Goal: Obtain resource: Download file/media

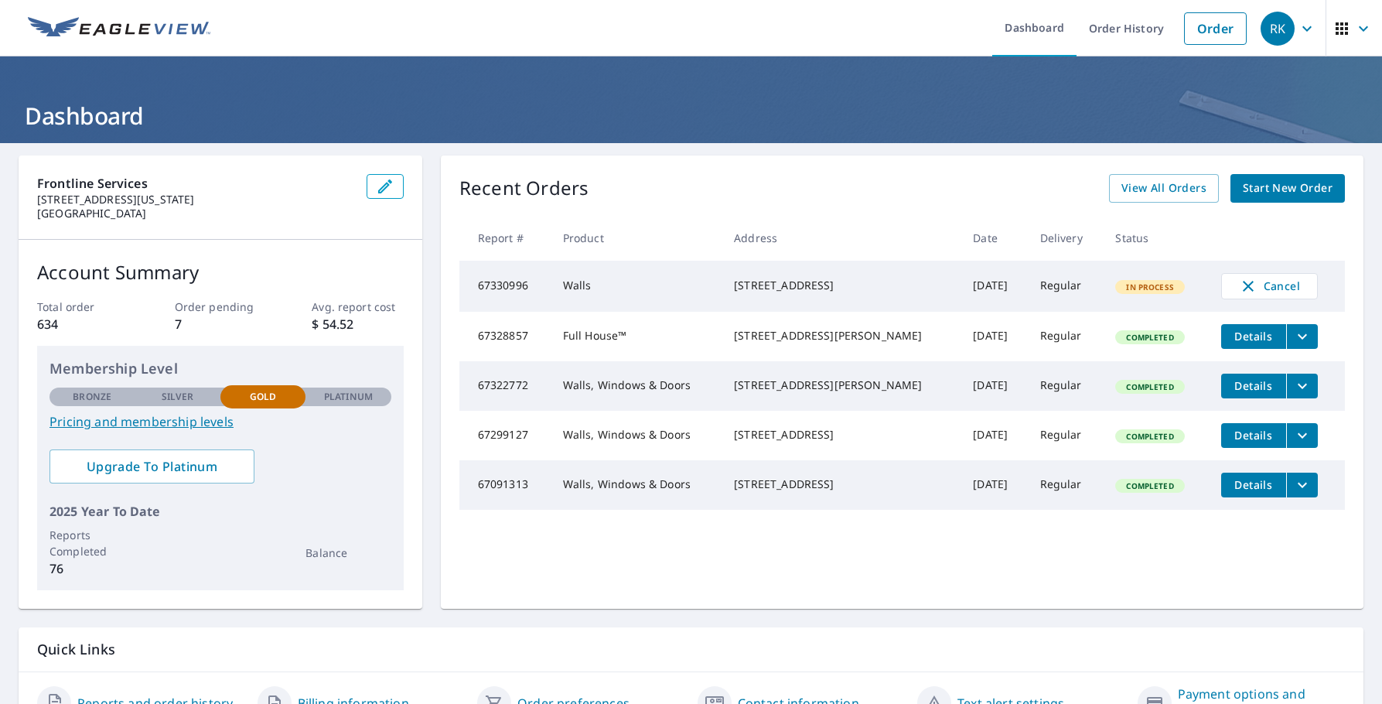
click at [1293, 395] on icon "filesDropdownBtn-67322772" at bounding box center [1302, 386] width 19 height 19
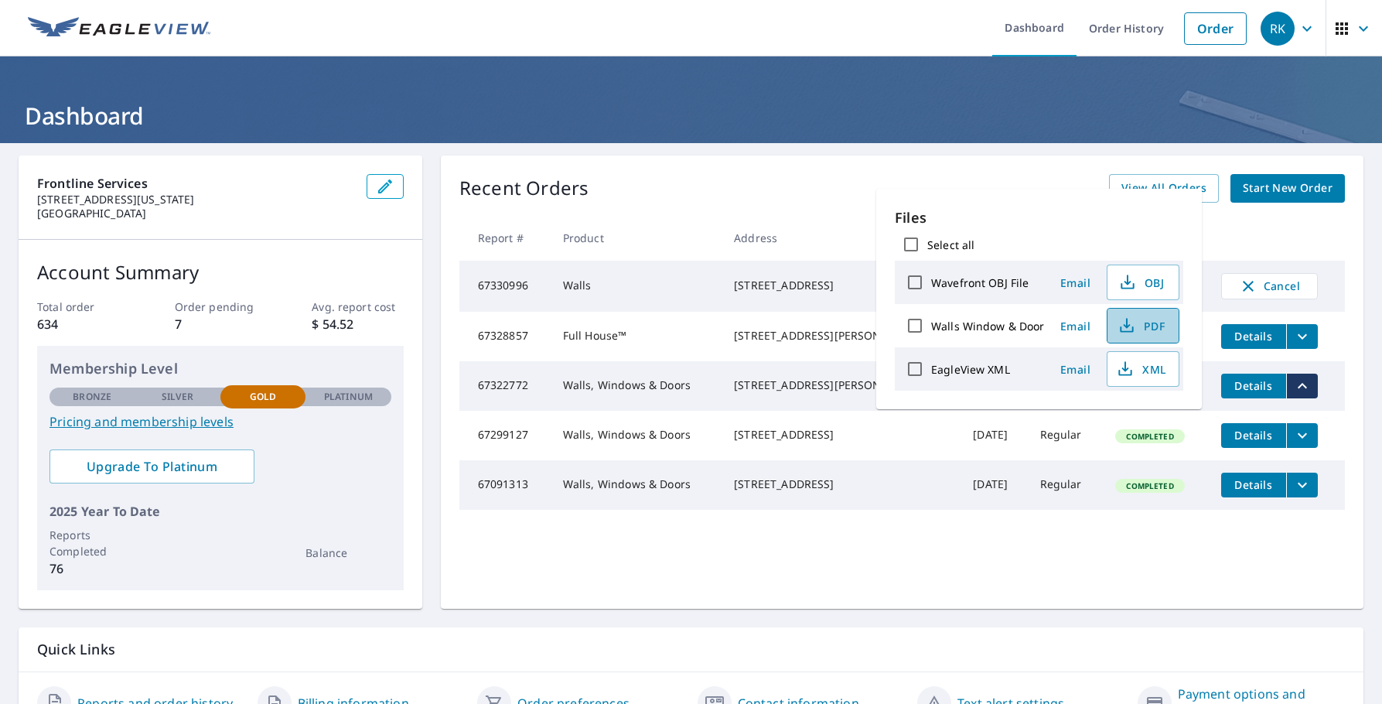
click at [1139, 321] on span "PDF" at bounding box center [1142, 325] width 50 height 19
click at [765, 146] on div "Frontline Services [STREET_ADDRESS][US_STATE] Account Summary Total order 634 O…" at bounding box center [691, 444] width 1382 height 603
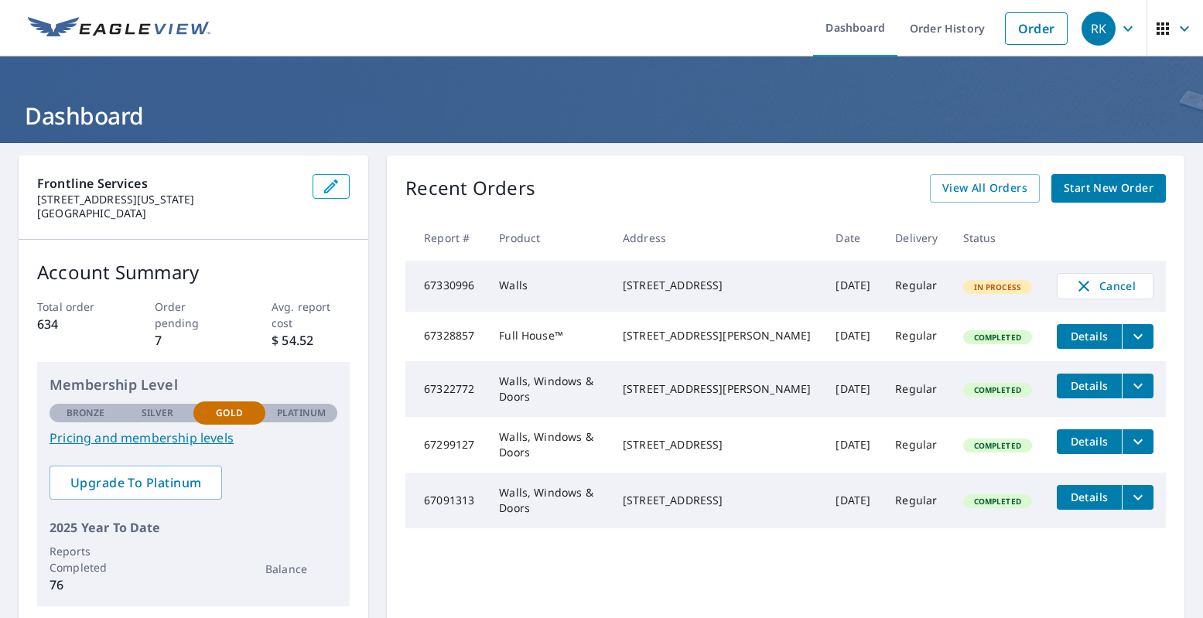
click at [1179, 245] on div "Frontline Services [STREET_ADDRESS][US_STATE] Account Summary Total order 634 O…" at bounding box center [601, 453] width 1203 height 620
click at [1166, 203] on div "Recent Orders View All Orders Start New Order Report # Product Address Date Del…" at bounding box center [786, 390] width 798 height 470
click at [1176, 229] on div "Frontline Services [STREET_ADDRESS][US_STATE] Account Summary Total order 634 O…" at bounding box center [601, 453] width 1203 height 620
